Goal: Book appointment/travel/reservation

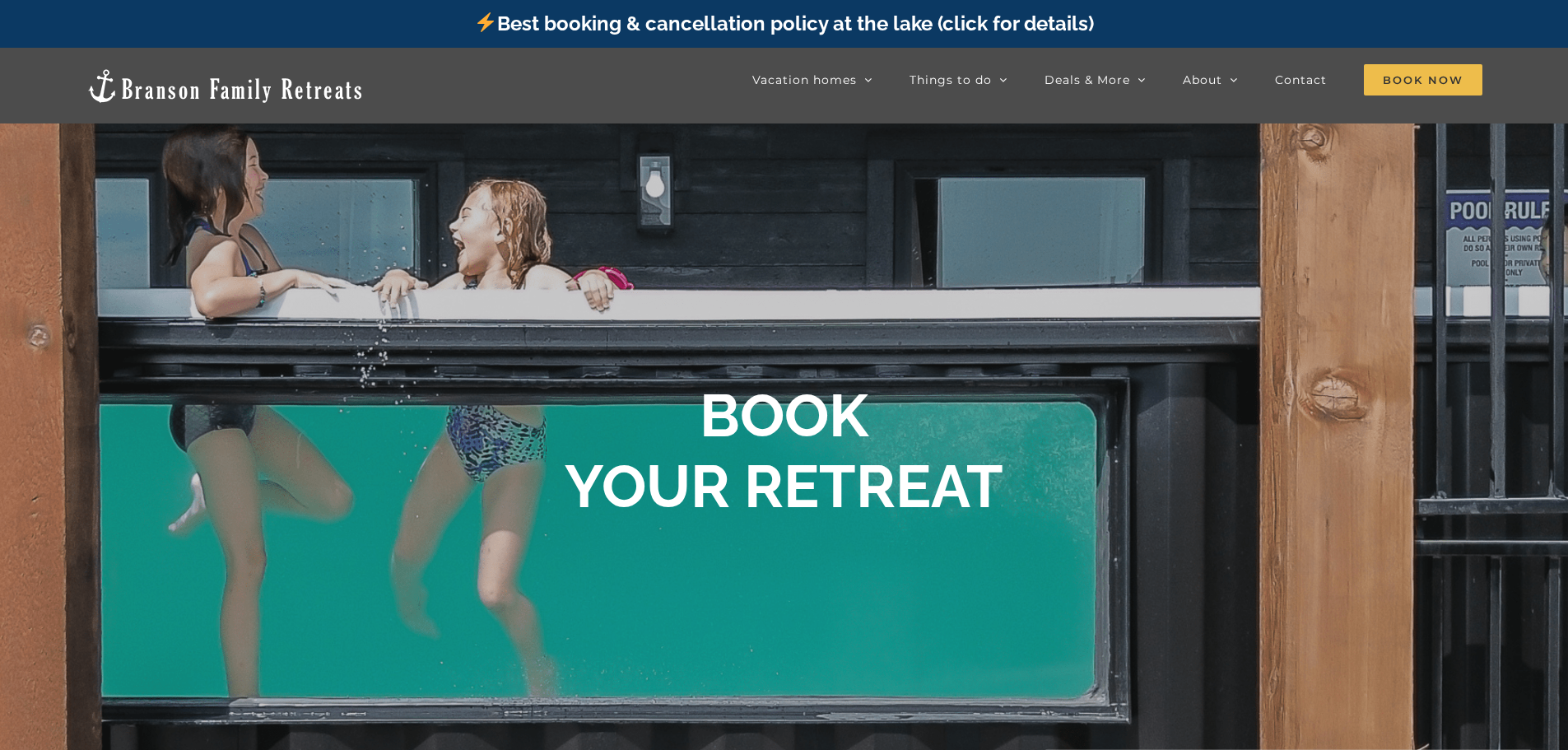
scroll to position [916, 0]
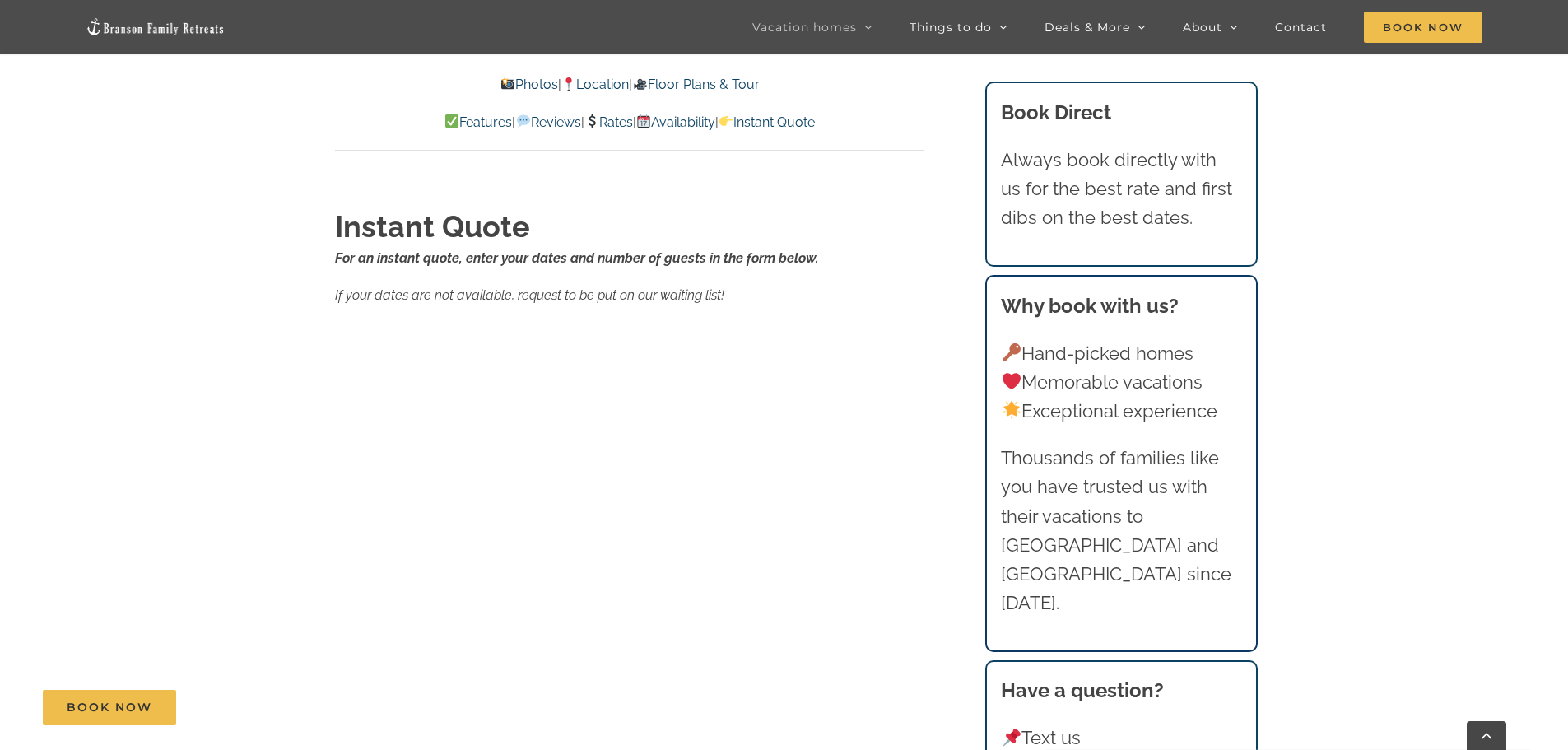
scroll to position [10509, 0]
